Goal: Transaction & Acquisition: Obtain resource

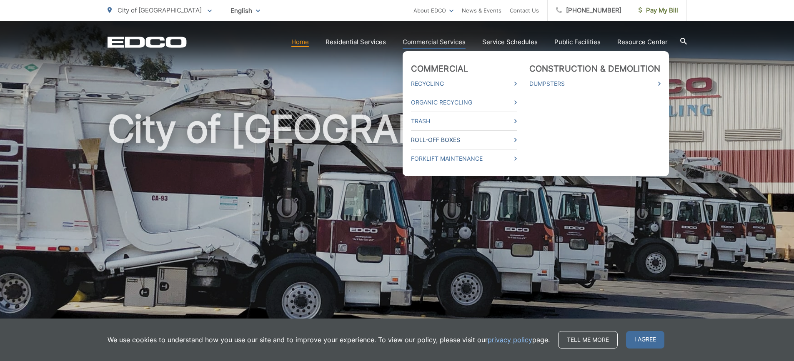
click at [471, 139] on link "Roll-Off Boxes" at bounding box center [464, 140] width 106 height 10
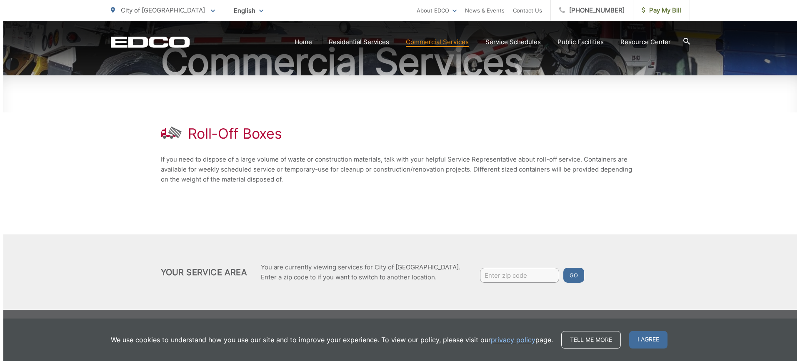
scroll to position [92, 0]
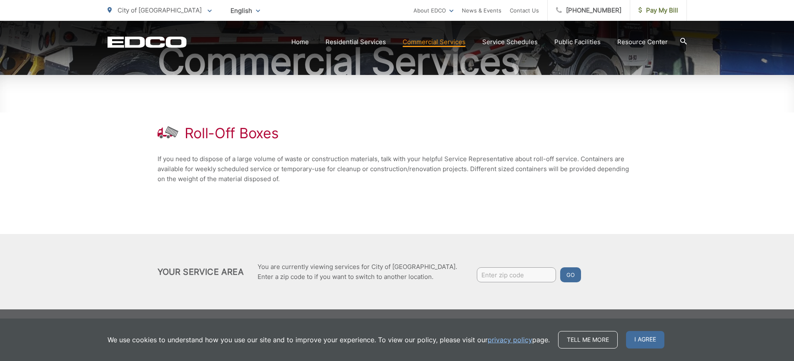
click at [477, 275] on input "Enter zip code" at bounding box center [516, 275] width 79 height 15
type input "92020"
click at [560, 274] on button "Go" at bounding box center [570, 275] width 21 height 15
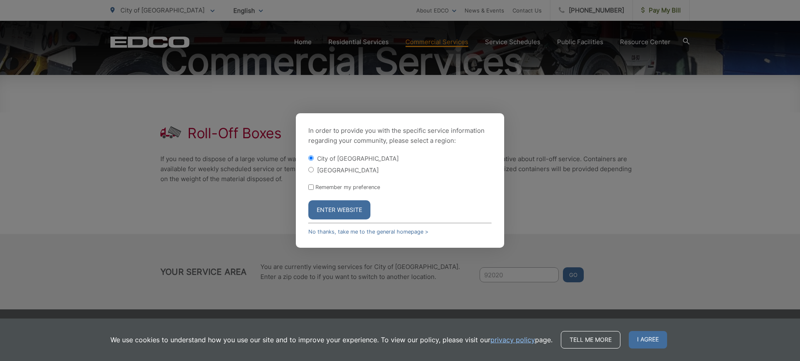
click at [344, 207] on button "Enter Website" at bounding box center [339, 210] width 62 height 19
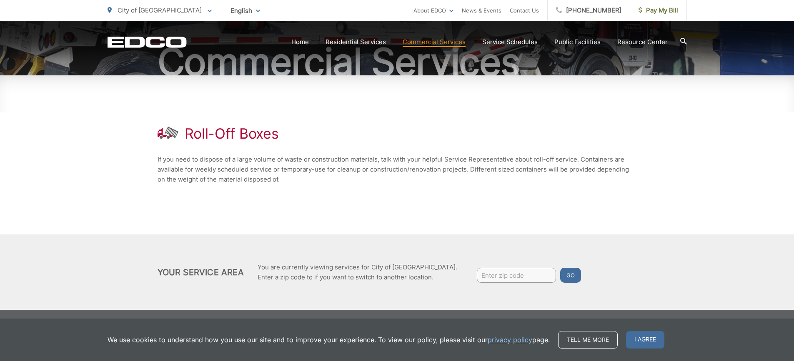
scroll to position [92, 0]
